Goal: Task Accomplishment & Management: Use online tool/utility

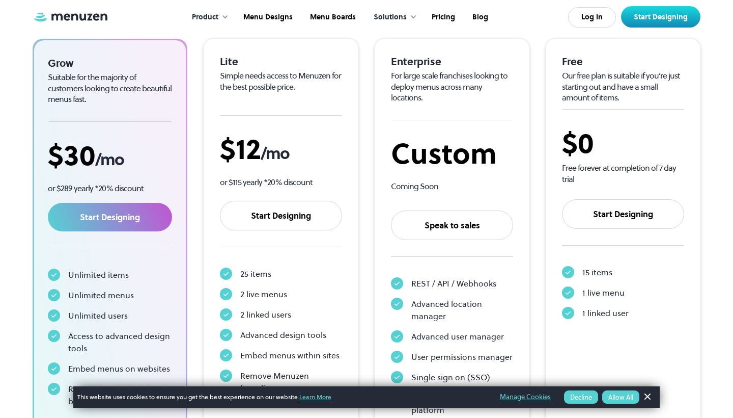
scroll to position [177, 0]
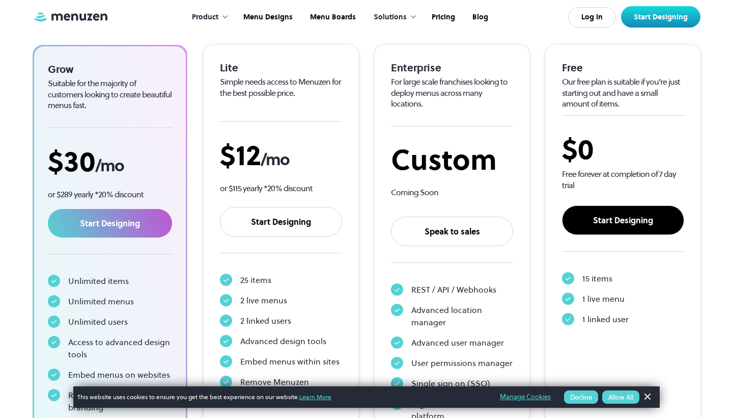
click at [613, 224] on link "Start Designing" at bounding box center [623, 220] width 122 height 30
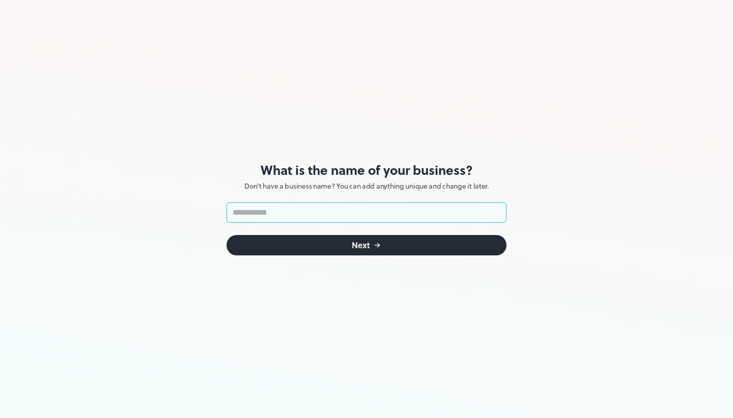
click at [383, 214] on input "text" at bounding box center [367, 212] width 280 height 20
type input "**********"
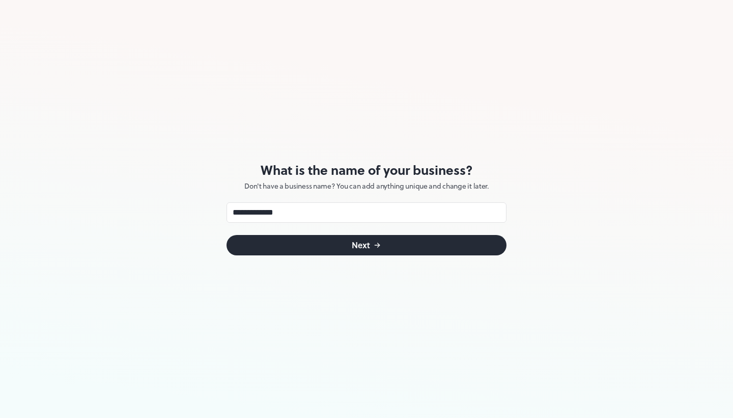
click at [392, 244] on button "Next" at bounding box center [367, 245] width 280 height 20
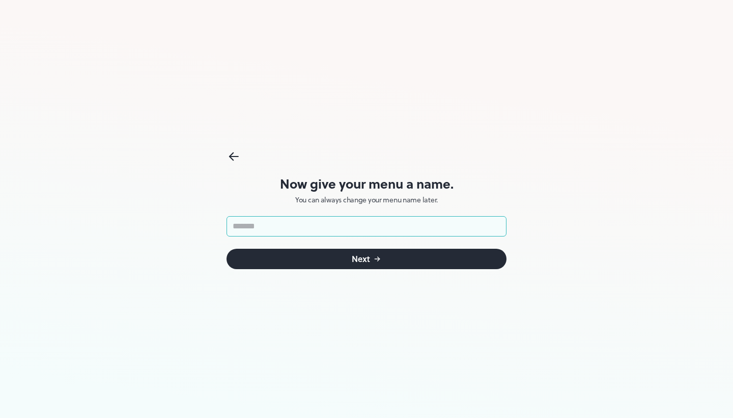
click at [403, 225] on input "text" at bounding box center [367, 226] width 280 height 20
type input "*********"
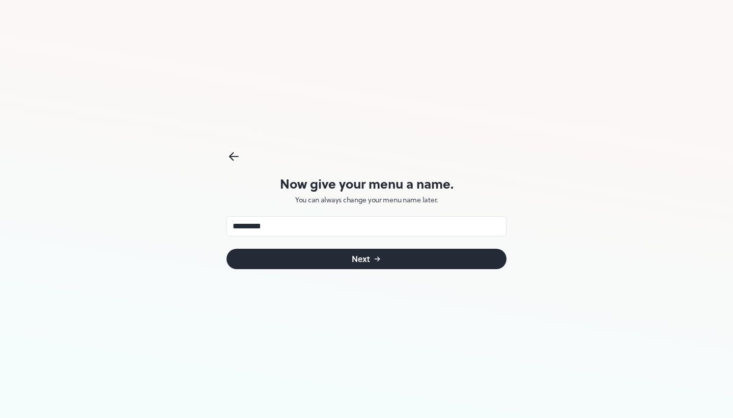
click at [447, 253] on button "Next" at bounding box center [367, 258] width 280 height 20
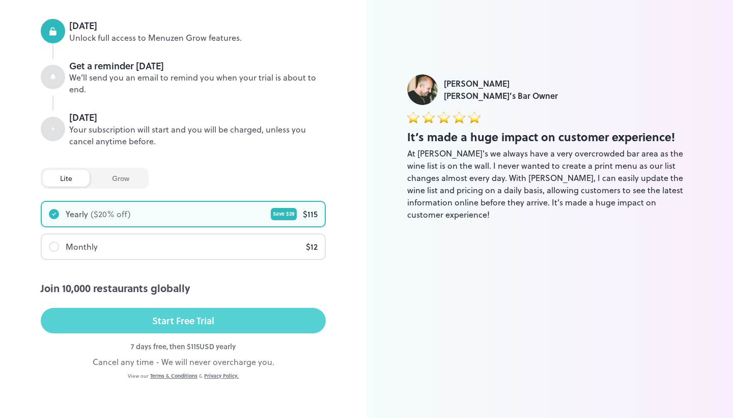
scroll to position [124, 0]
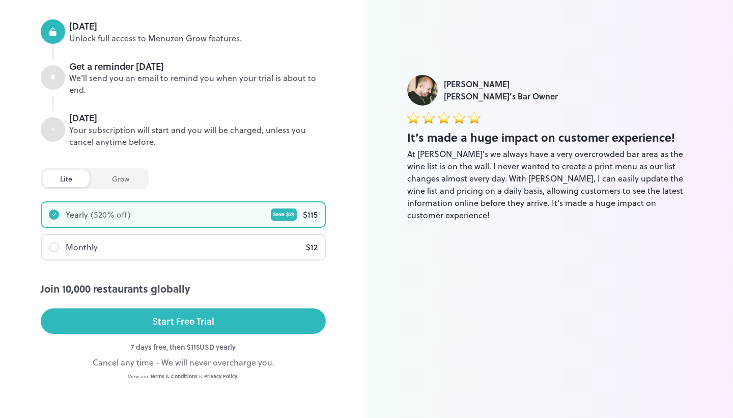
click at [205, 346] on div "7 days free, then $ 115 USD yearly" at bounding box center [183, 346] width 285 height 11
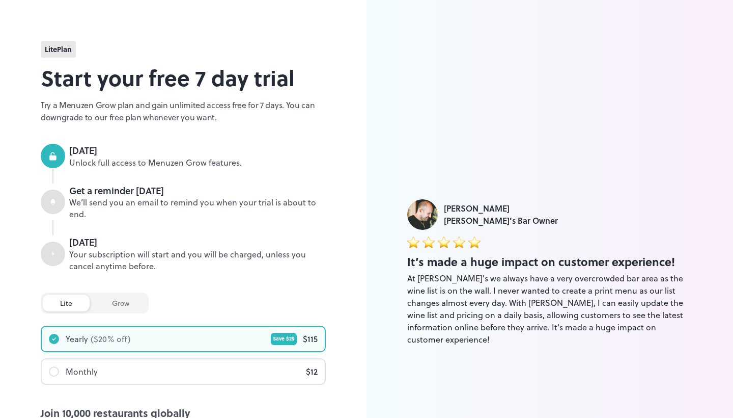
scroll to position [0, 0]
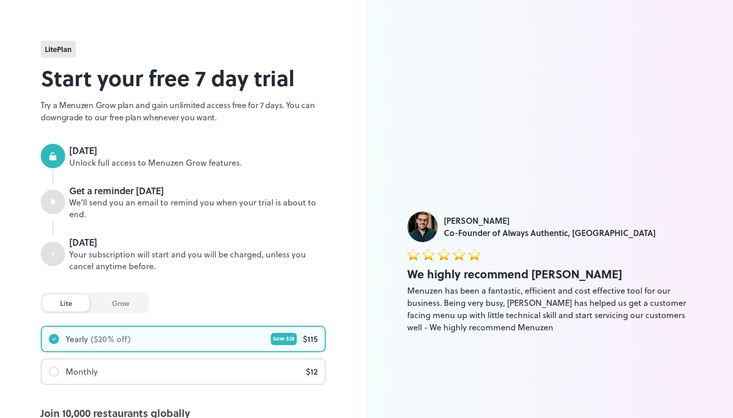
click at [126, 292] on div "lite grow" at bounding box center [95, 302] width 108 height 21
click at [119, 299] on div "grow" at bounding box center [121, 302] width 52 height 17
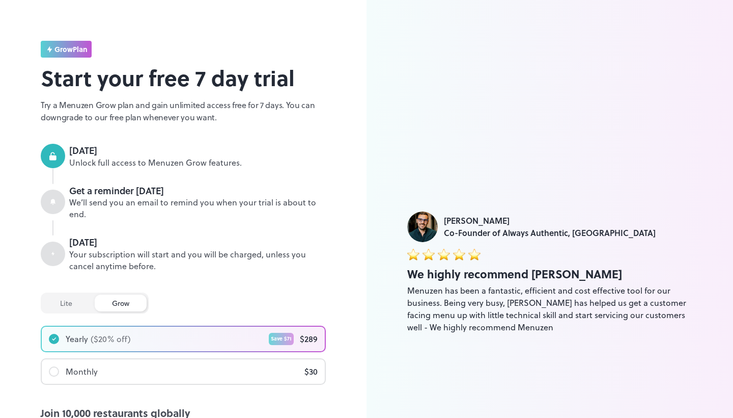
click at [78, 301] on div "lite" at bounding box center [66, 302] width 47 height 17
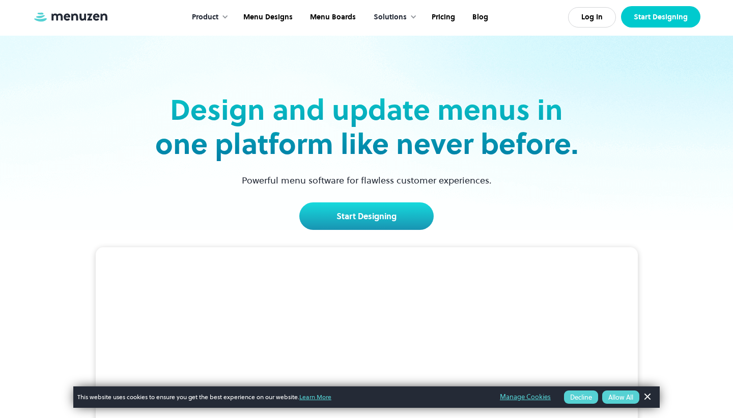
click at [647, 25] on link "Start Designing" at bounding box center [660, 16] width 79 height 21
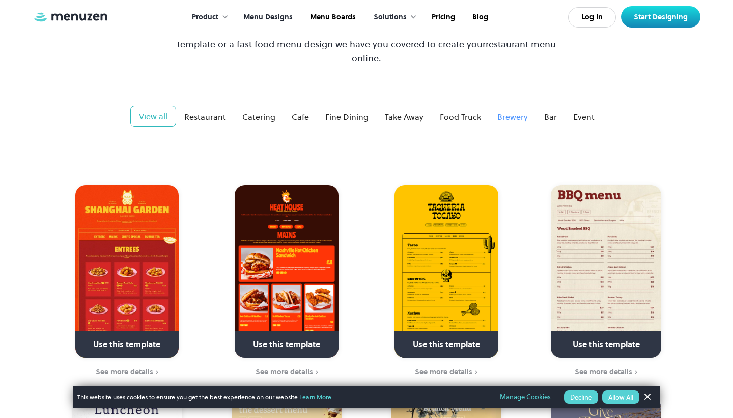
scroll to position [143, 0]
click at [211, 110] on div "Restaurant" at bounding box center [205, 116] width 42 height 12
click at [264, 110] on div "Catering" at bounding box center [258, 116] width 33 height 12
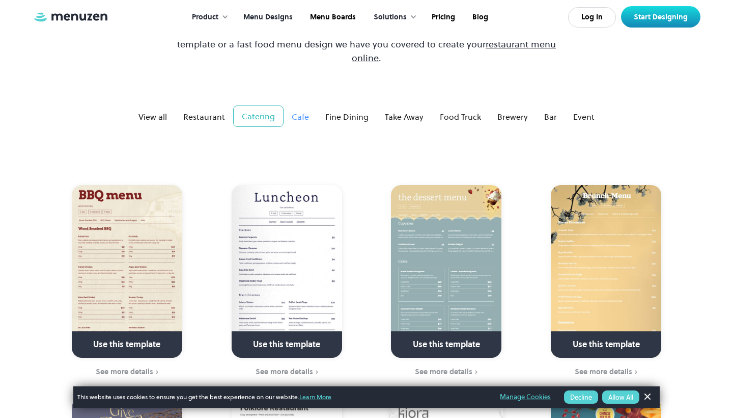
click at [313, 106] on link "Cafe" at bounding box center [301, 116] width 34 height 20
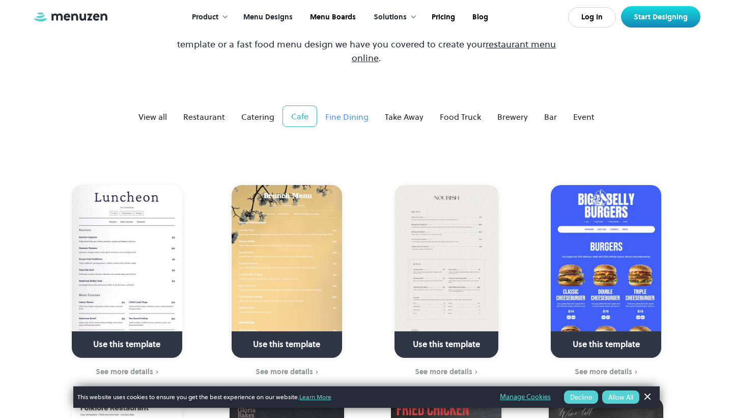
click at [366, 110] on div "Fine Dining" at bounding box center [346, 116] width 43 height 12
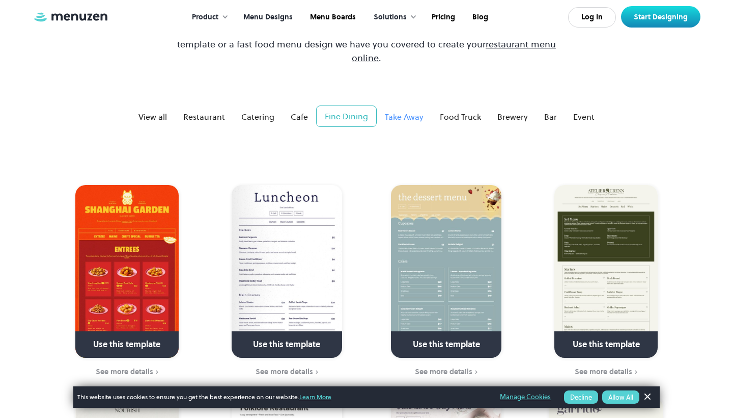
click at [419, 110] on div "Take Away" at bounding box center [404, 116] width 39 height 12
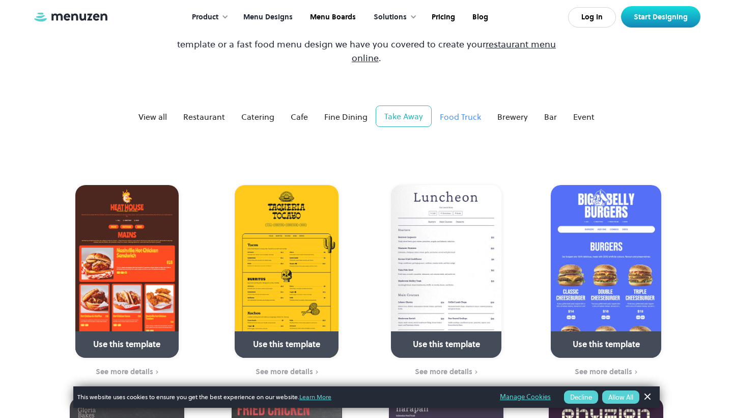
click at [466, 110] on div "Food Truck" at bounding box center [460, 116] width 41 height 12
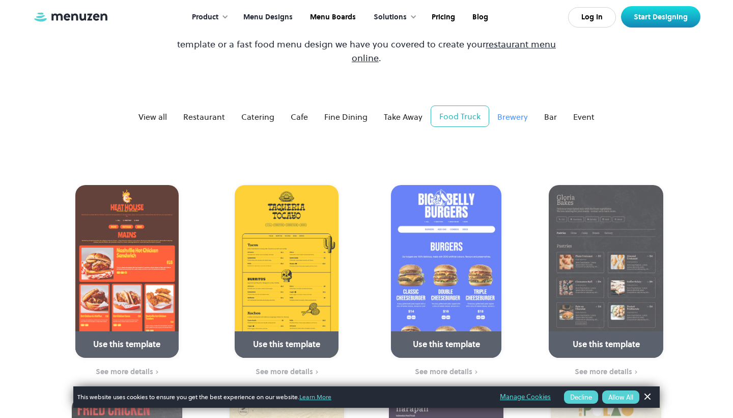
click at [511, 110] on div "Brewery" at bounding box center [512, 116] width 31 height 12
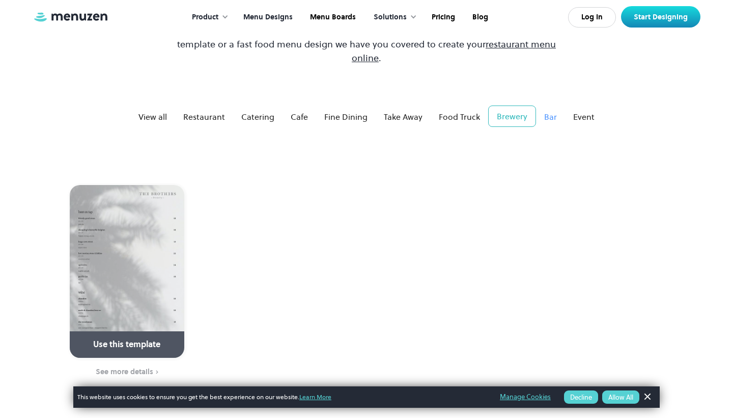
click at [544, 110] on div "Bar" at bounding box center [550, 116] width 13 height 12
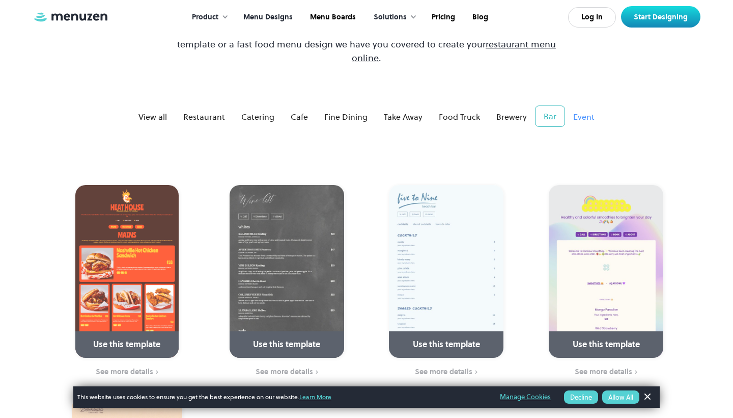
click at [578, 110] on div "Event" at bounding box center [583, 116] width 21 height 12
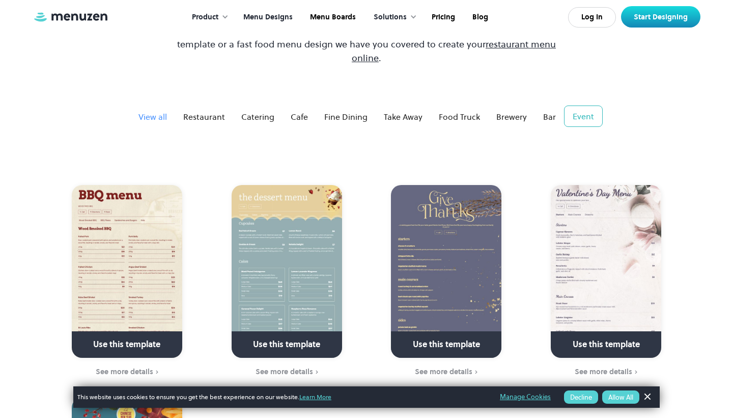
click at [165, 110] on div "View all" at bounding box center [152, 116] width 29 height 12
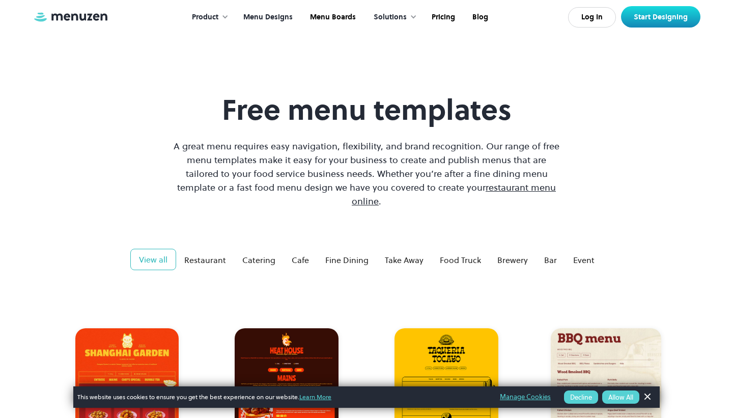
scroll to position [0, 0]
